Goal: Task Accomplishment & Management: Use online tool/utility

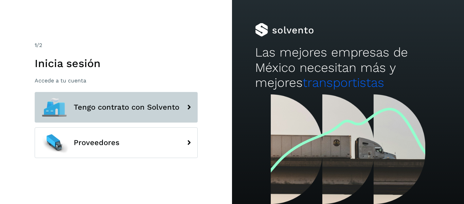
click at [113, 106] on span "Tengo contrato con Solvento" at bounding box center [127, 107] width 106 height 8
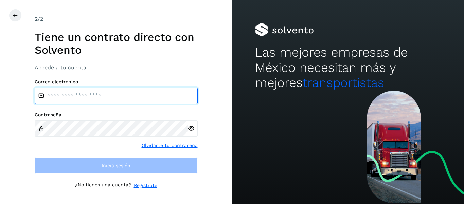
type input "**********"
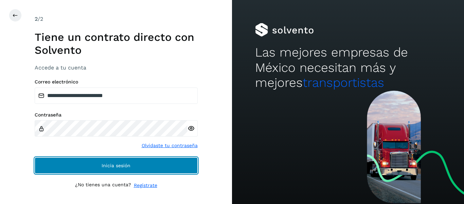
click at [108, 165] on span "Inicia sesión" at bounding box center [116, 165] width 29 height 5
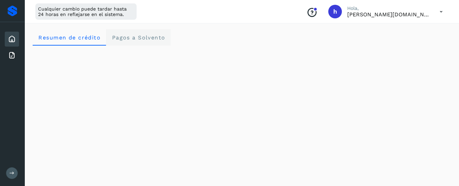
click at [149, 37] on span "Pagos a Solvento" at bounding box center [139, 37] width 54 height 6
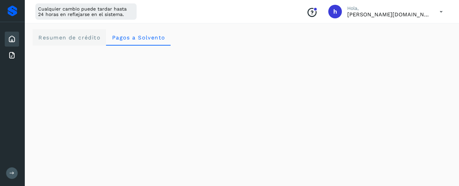
click at [71, 37] on span "Resumen de crédito" at bounding box center [69, 37] width 63 height 6
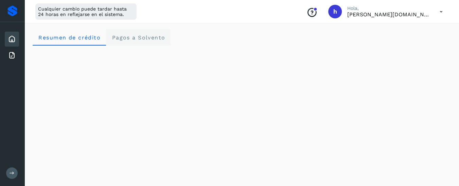
click at [144, 39] on span "Pagos a Solvento" at bounding box center [139, 37] width 54 height 6
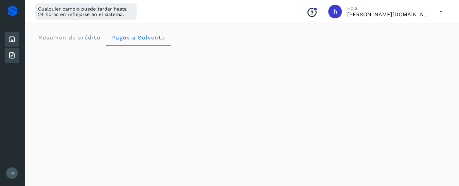
click at [13, 57] on icon at bounding box center [12, 55] width 8 height 8
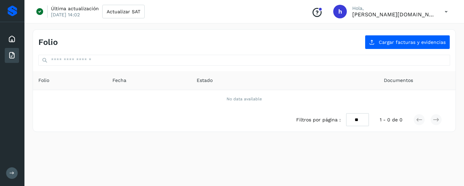
click at [12, 57] on icon at bounding box center [12, 55] width 8 height 8
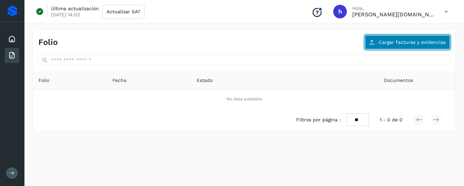
click at [416, 43] on span "Cargar facturas y evidencias" at bounding box center [412, 42] width 67 height 5
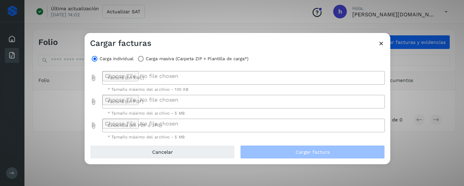
click at [105, 61] on label "Carga individual" at bounding box center [117, 59] width 34 height 10
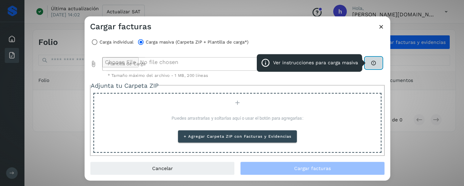
click at [375, 64] on icon at bounding box center [373, 62] width 5 height 5
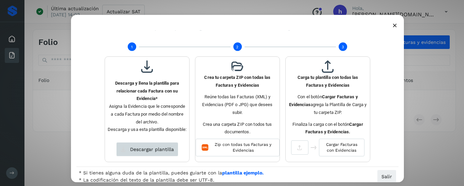
scroll to position [24, 0]
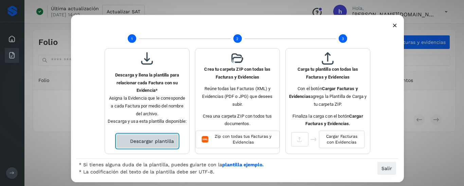
click at [157, 141] on span "Descargar plantilla" at bounding box center [152, 141] width 44 height 5
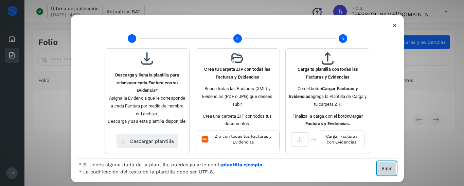
click at [383, 170] on span "Salir" at bounding box center [387, 168] width 11 height 5
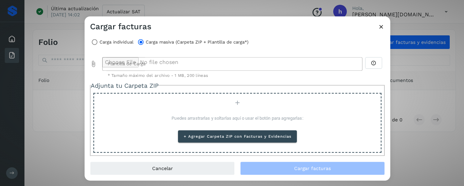
click at [103, 41] on label "Carga individual" at bounding box center [117, 42] width 34 height 10
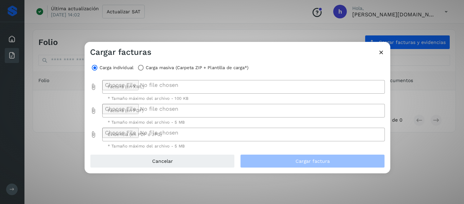
click at [382, 53] on icon at bounding box center [381, 52] width 7 height 7
